Goal: Contribute content

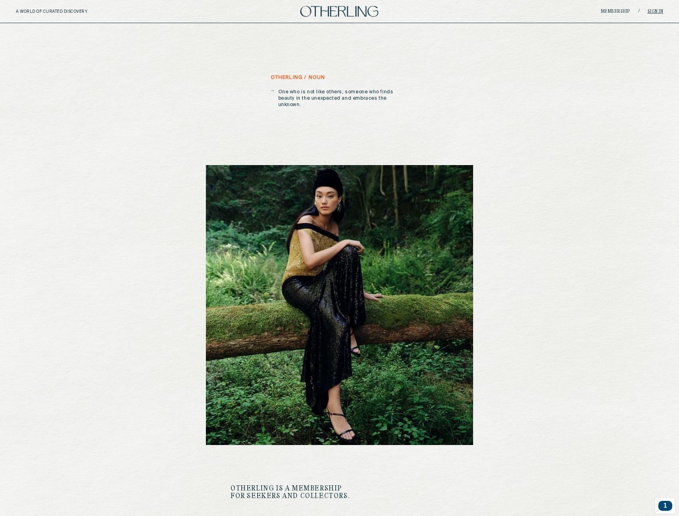
click at [650, 12] on link "Sign in" at bounding box center [656, 11] width 16 height 5
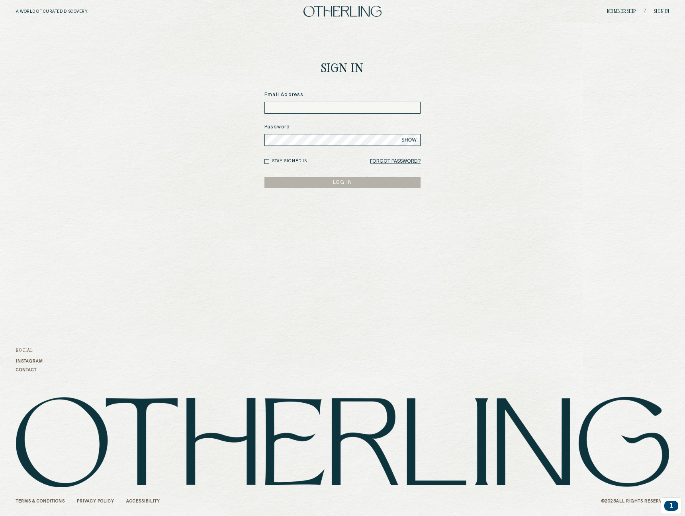
click at [331, 101] on div "Email Address" at bounding box center [343, 102] width 156 height 22
click at [333, 108] on input at bounding box center [343, 108] width 156 height 12
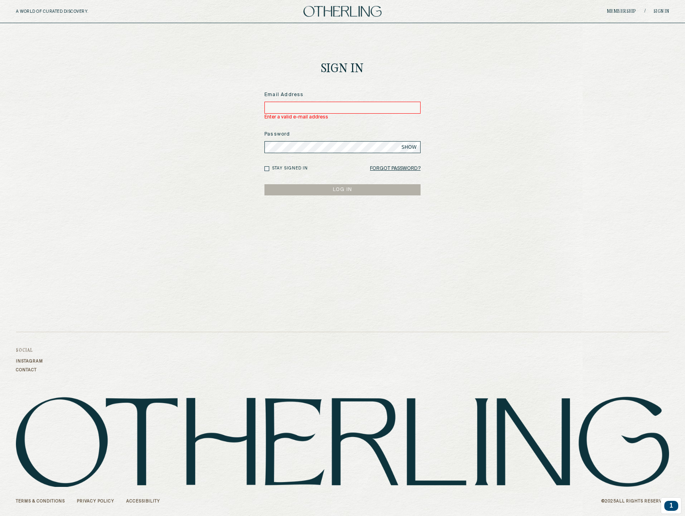
type input "**********"
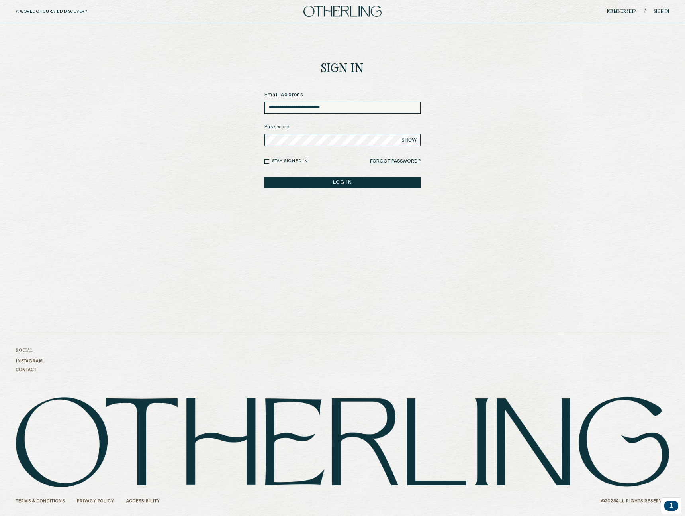
click at [265, 177] on button "LOG IN" at bounding box center [343, 182] width 156 height 11
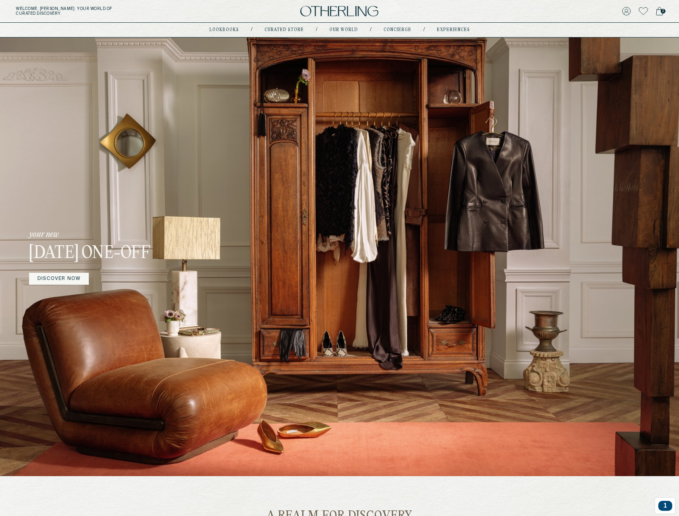
drag, startPoint x: 76, startPoint y: 233, endPoint x: 224, endPoint y: 257, distance: 149.8
click at [224, 257] on div "your new February 2025 One-off DISCOVER NOW" at bounding box center [339, 256] width 679 height 438
drag, startPoint x: 210, startPoint y: 253, endPoint x: 41, endPoint y: 249, distance: 168.6
click at [45, 245] on h3 "February 2025 One-off" at bounding box center [134, 253] width 211 height 21
click at [33, 252] on h3 "February 2025 One-off" at bounding box center [134, 253] width 211 height 21
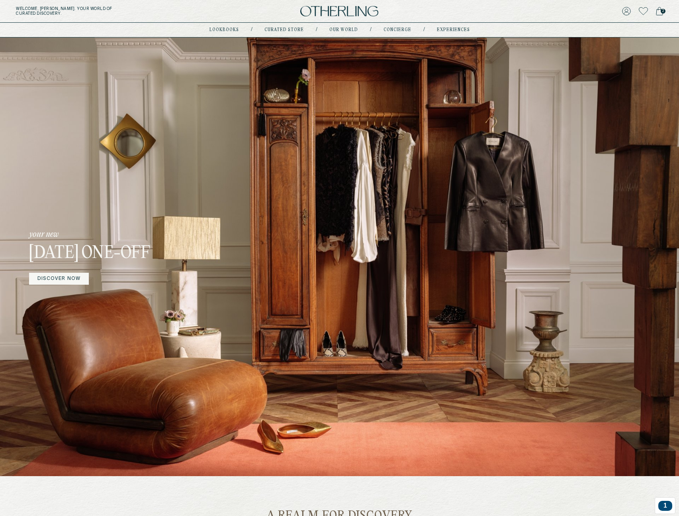
click at [33, 252] on h3 "February 2025 One-off" at bounding box center [134, 253] width 211 height 21
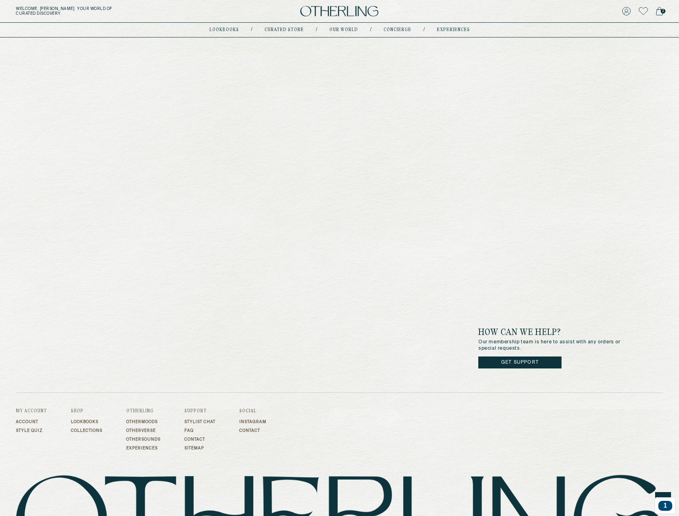
scroll to position [2670, 0]
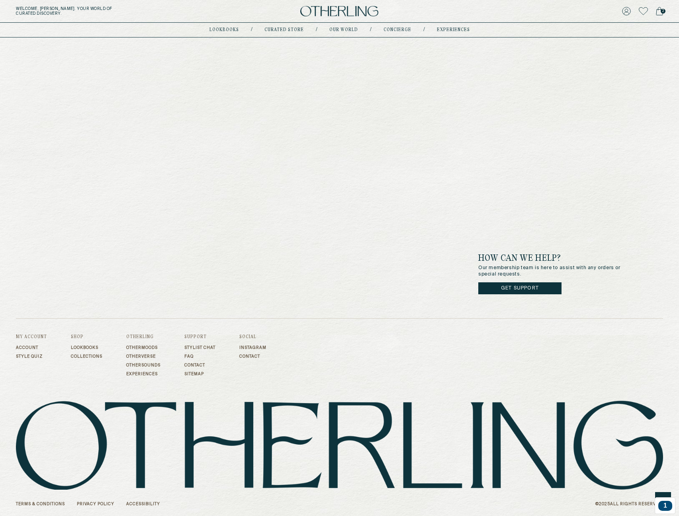
click at [668, 491] on footer "How can we help? Our membership team is here to assist with any orders or speci…" at bounding box center [339, 335] width 679 height 362
click at [665, 493] on div at bounding box center [663, 500] width 16 height 16
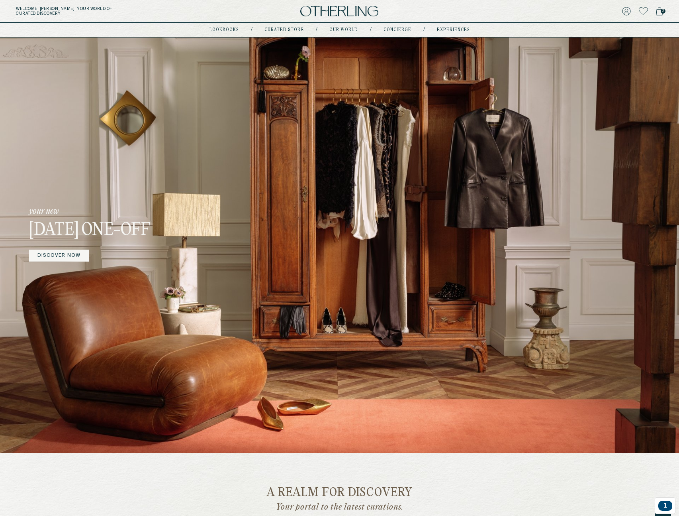
scroll to position [0, 0]
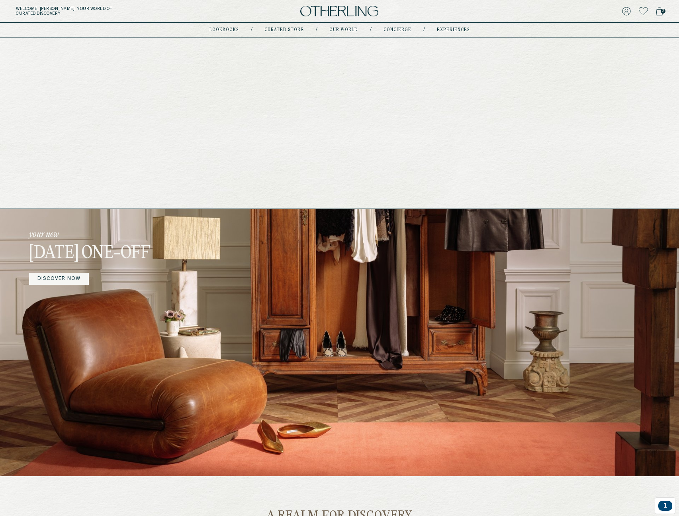
click at [447, 29] on link "experiences" at bounding box center [453, 30] width 33 height 4
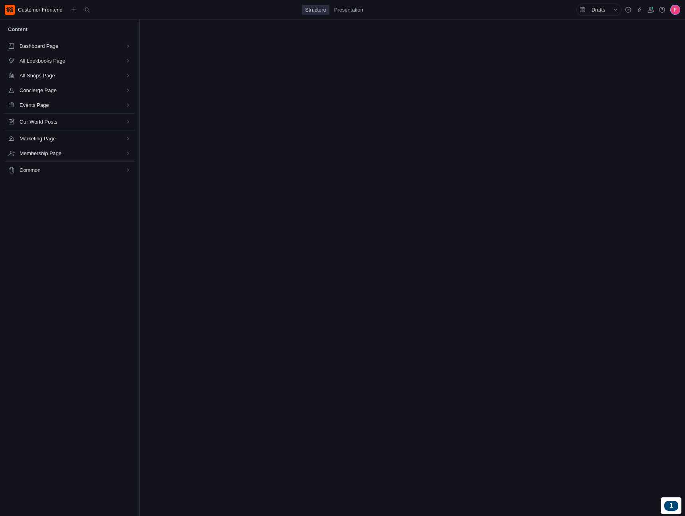
click at [44, 106] on span "Events Page" at bounding box center [68, 105] width 96 height 8
select select "*"
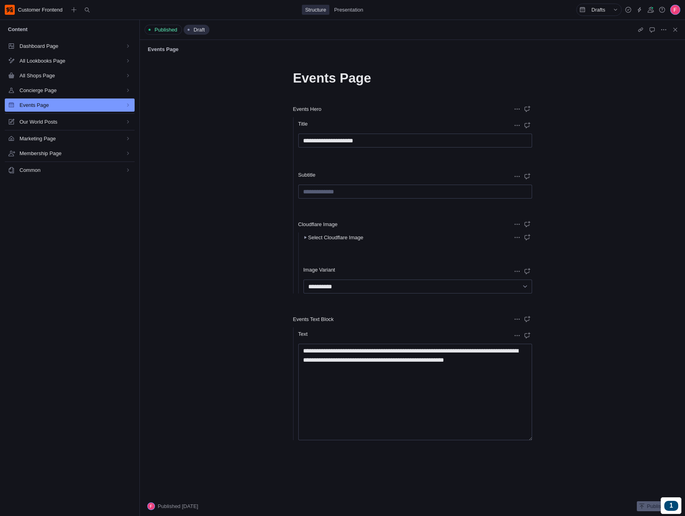
click at [338, 239] on button "Select Cloudflare Image" at bounding box center [334, 238] width 60 height 4
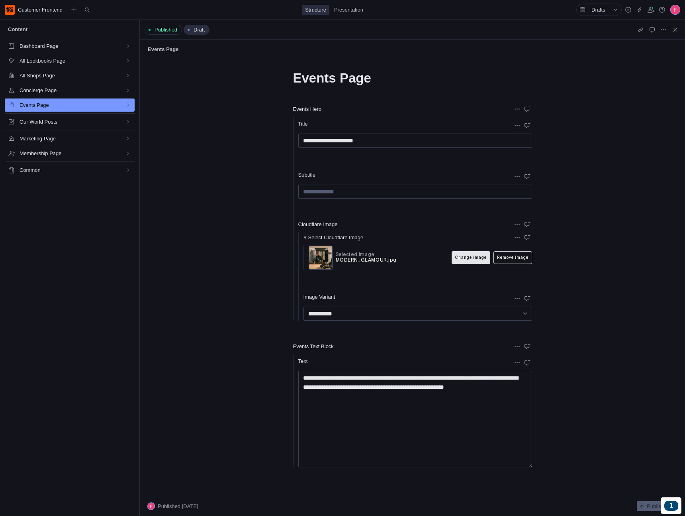
click at [467, 261] on button "Change image" at bounding box center [471, 257] width 39 height 13
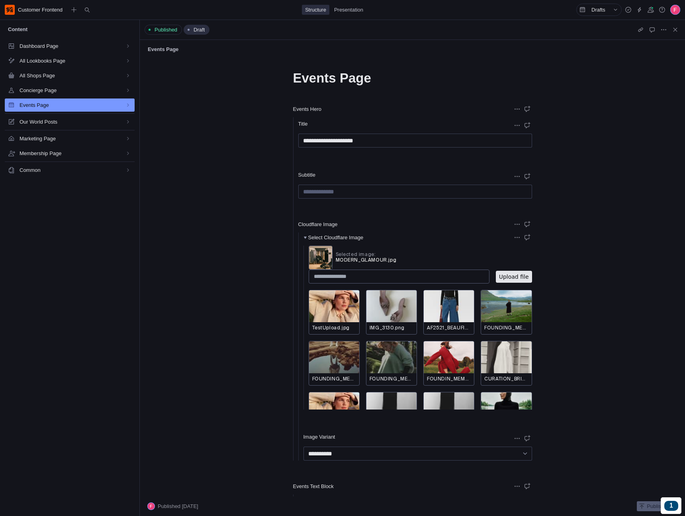
click at [566, 267] on div "**********" at bounding box center [413, 277] width 546 height 437
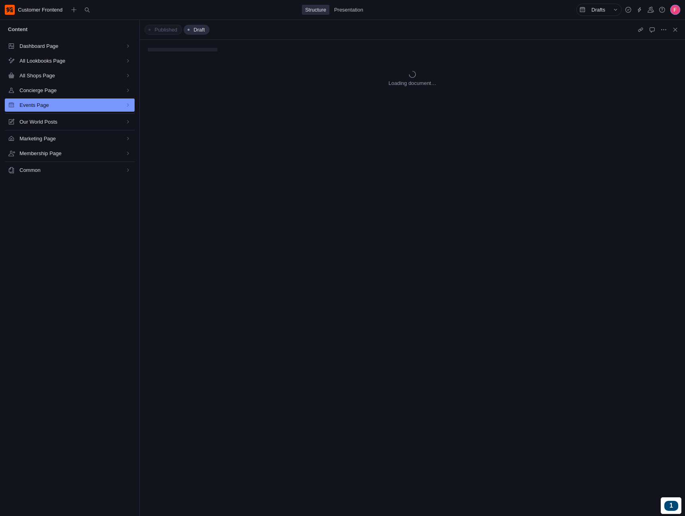
select select "*"
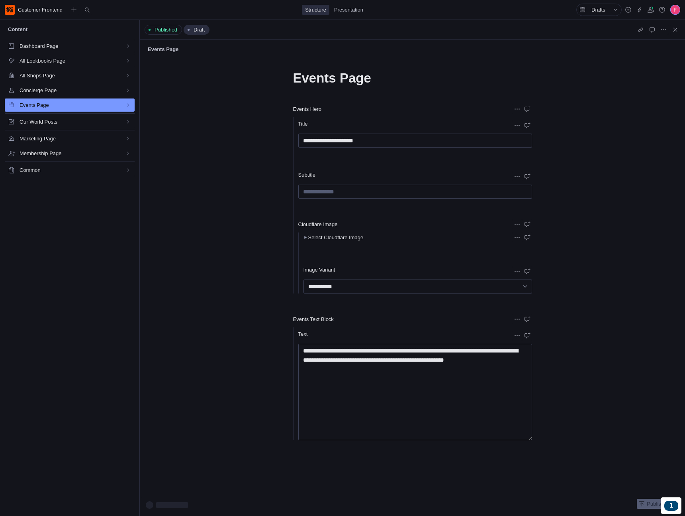
click at [348, 236] on button "Select Cloudflare Image" at bounding box center [334, 238] width 60 height 4
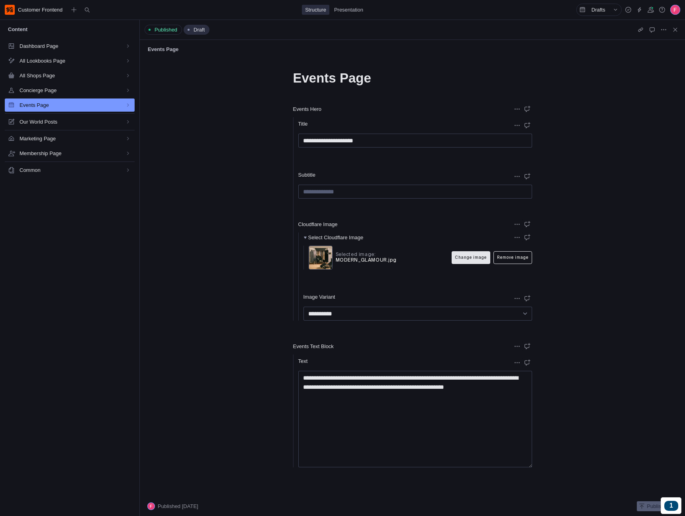
click at [471, 257] on button "Change image" at bounding box center [471, 257] width 39 height 13
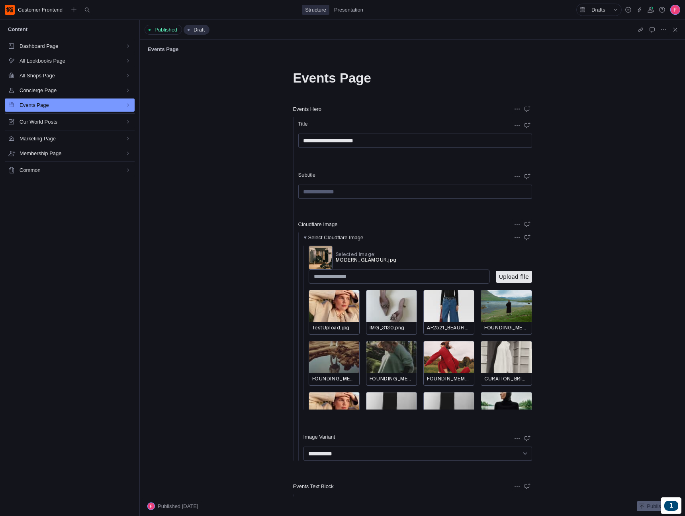
click at [345, 277] on input "text" at bounding box center [399, 276] width 181 height 14
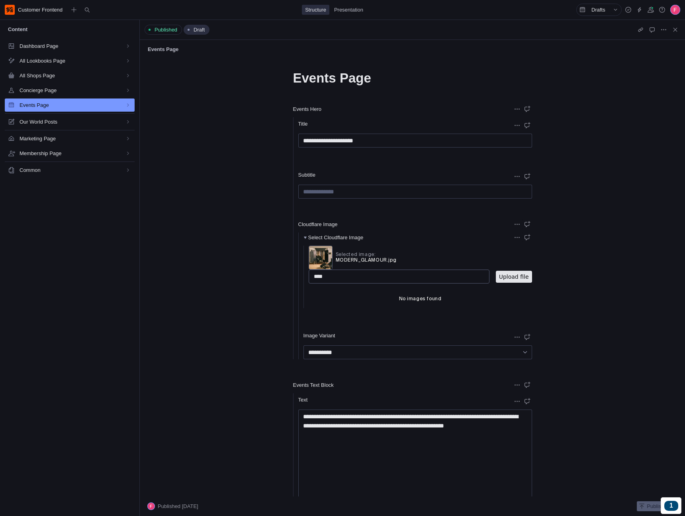
type input "****"
click at [571, 284] on div "**********" at bounding box center [413, 277] width 546 height 437
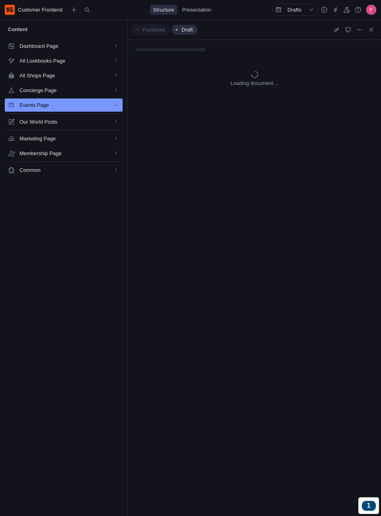
select select "*"
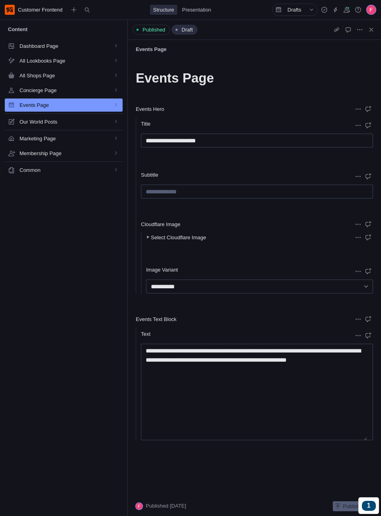
click at [181, 236] on button "Select Cloudflare Image" at bounding box center [176, 238] width 60 height 4
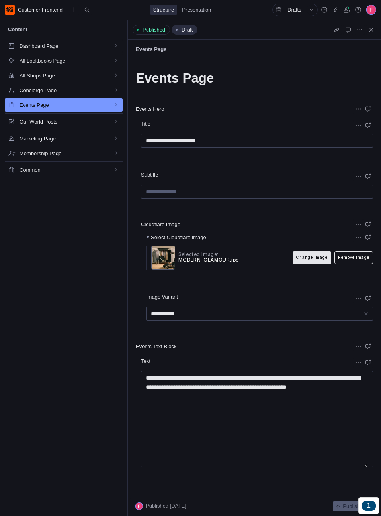
click at [62, 283] on div "Dashboard Page All Lookbooks Page All Shops Page Concierge Page Events Page Our…" at bounding box center [64, 277] width 128 height 476
click at [314, 256] on button "Change image" at bounding box center [312, 257] width 39 height 13
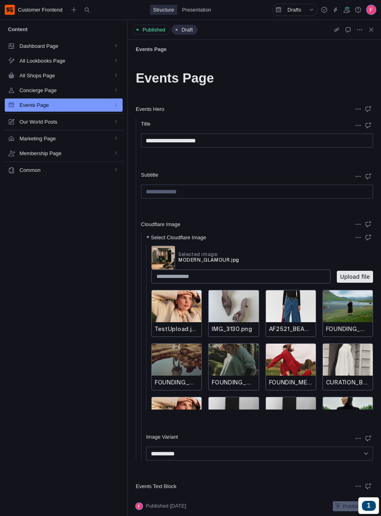
click at [349, 278] on label "Upload file" at bounding box center [355, 277] width 36 height 12
click at [0, 0] on input "Upload file" at bounding box center [0, 0] width 0 height 0
click at [357, 275] on button "Upload" at bounding box center [361, 275] width 25 height 12
click at [77, 357] on div "Dashboard Page All Lookbooks Page All Shops Page Concierge Page Events Page Our…" at bounding box center [64, 277] width 128 height 476
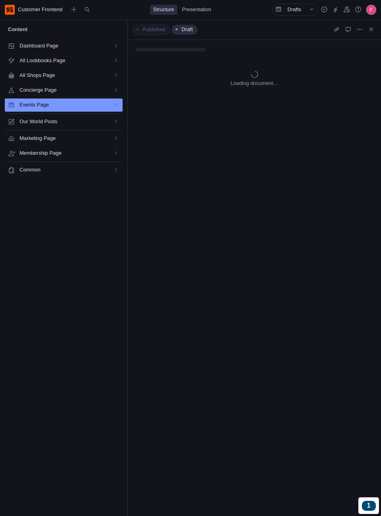
select select "*"
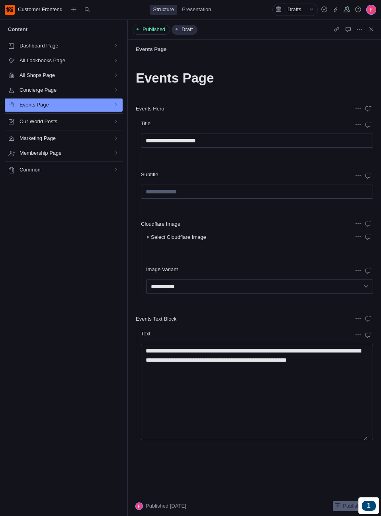
click at [173, 239] on button "Select Cloudflare Image" at bounding box center [176, 238] width 60 height 4
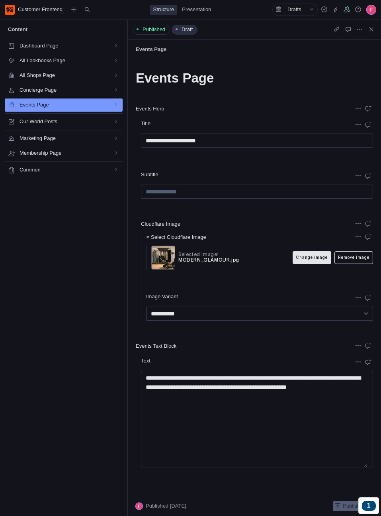
click at [293, 255] on button "Change image" at bounding box center [312, 257] width 39 height 13
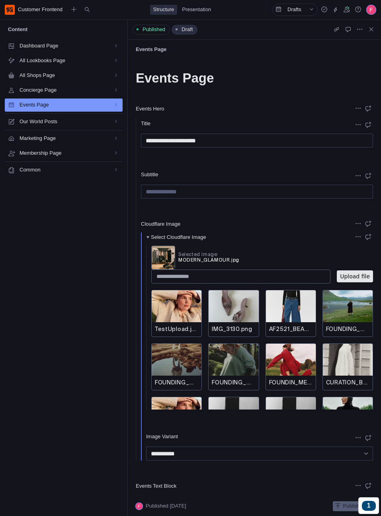
click at [356, 279] on label "Upload file" at bounding box center [355, 276] width 36 height 12
click at [0, 0] on input "Upload file" at bounding box center [0, 0] width 0 height 0
click at [358, 275] on button "Upload" at bounding box center [361, 275] width 25 height 12
click at [230, 238] on div "Select Cloudflare Image" at bounding box center [241, 238] width 190 height 4
click at [220, 238] on div "Select Cloudflare Image" at bounding box center [241, 238] width 190 height 4
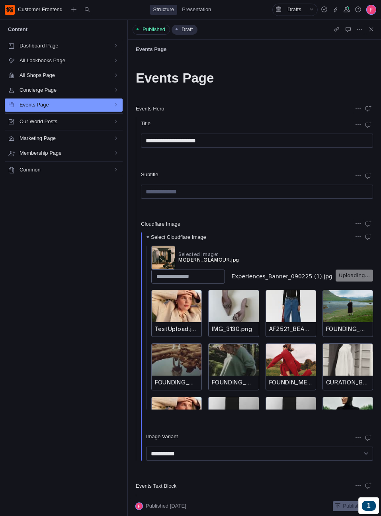
click at [206, 236] on button "Select Cloudflare Image" at bounding box center [176, 238] width 60 height 4
